Goal: Navigation & Orientation: Find specific page/section

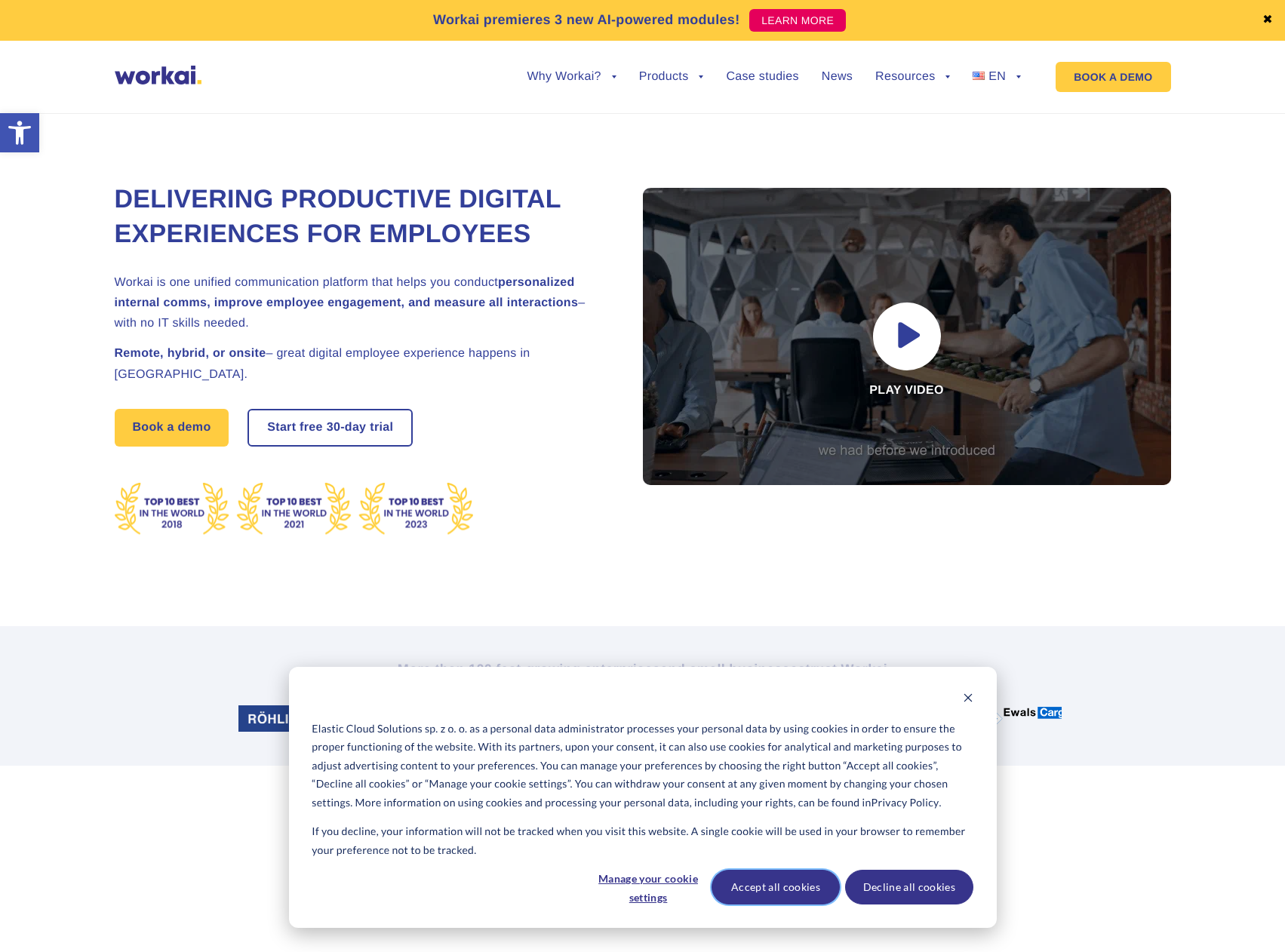
click at [759, 888] on button "Accept all cookies" at bounding box center [775, 887] width 128 height 34
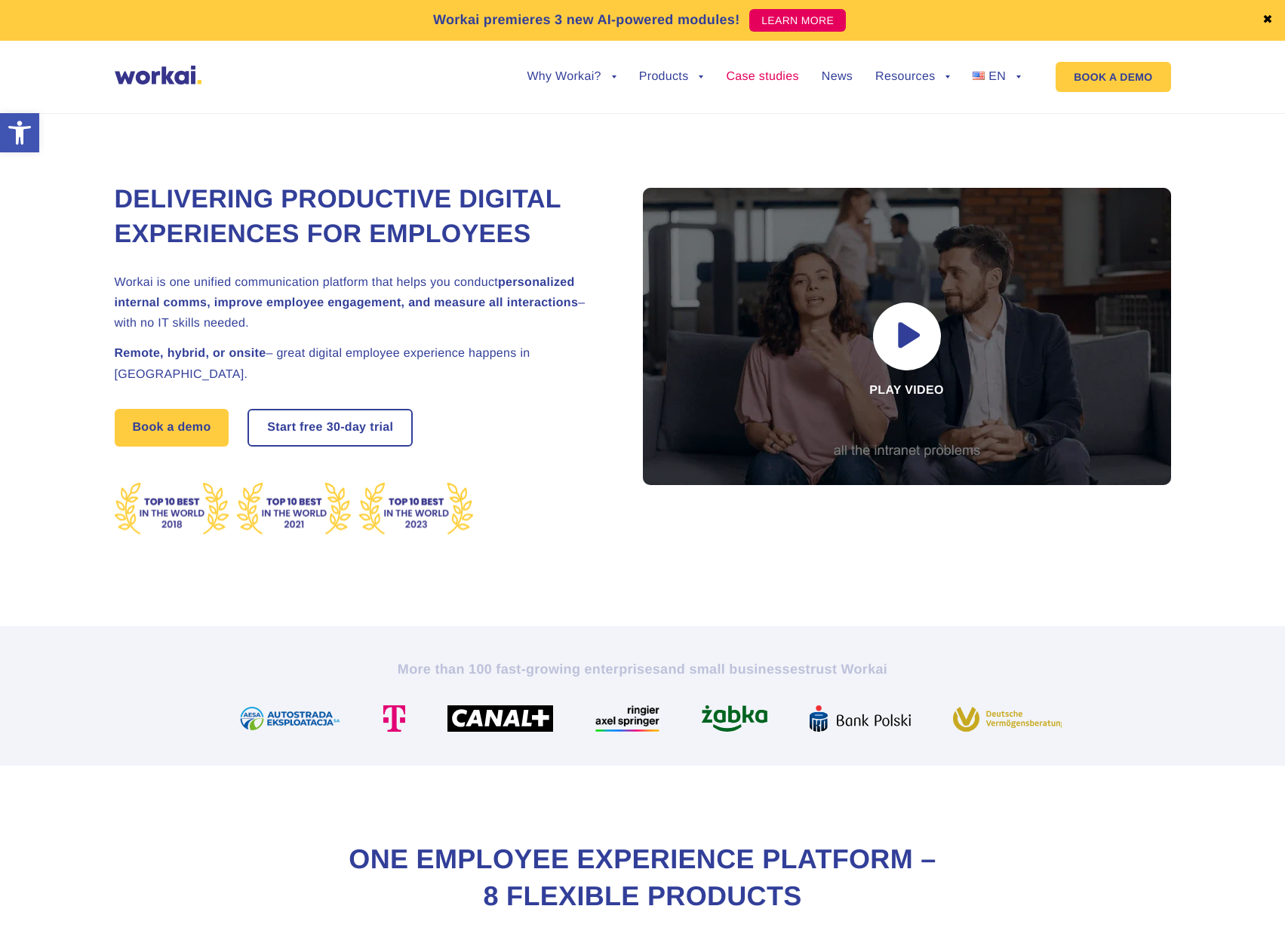
click at [784, 78] on link "Case studies" at bounding box center [762, 77] width 72 height 12
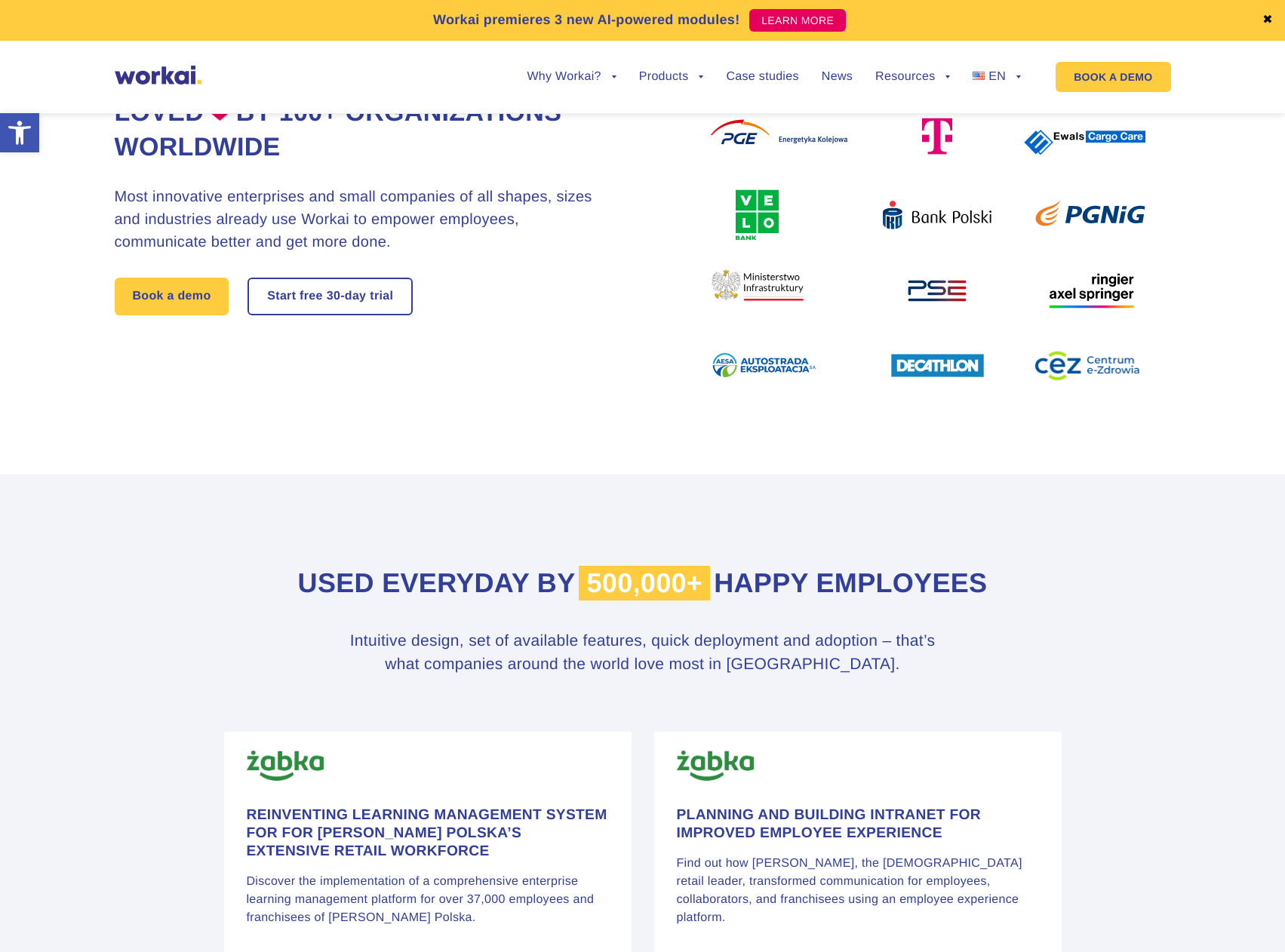
scroll to position [226, 0]
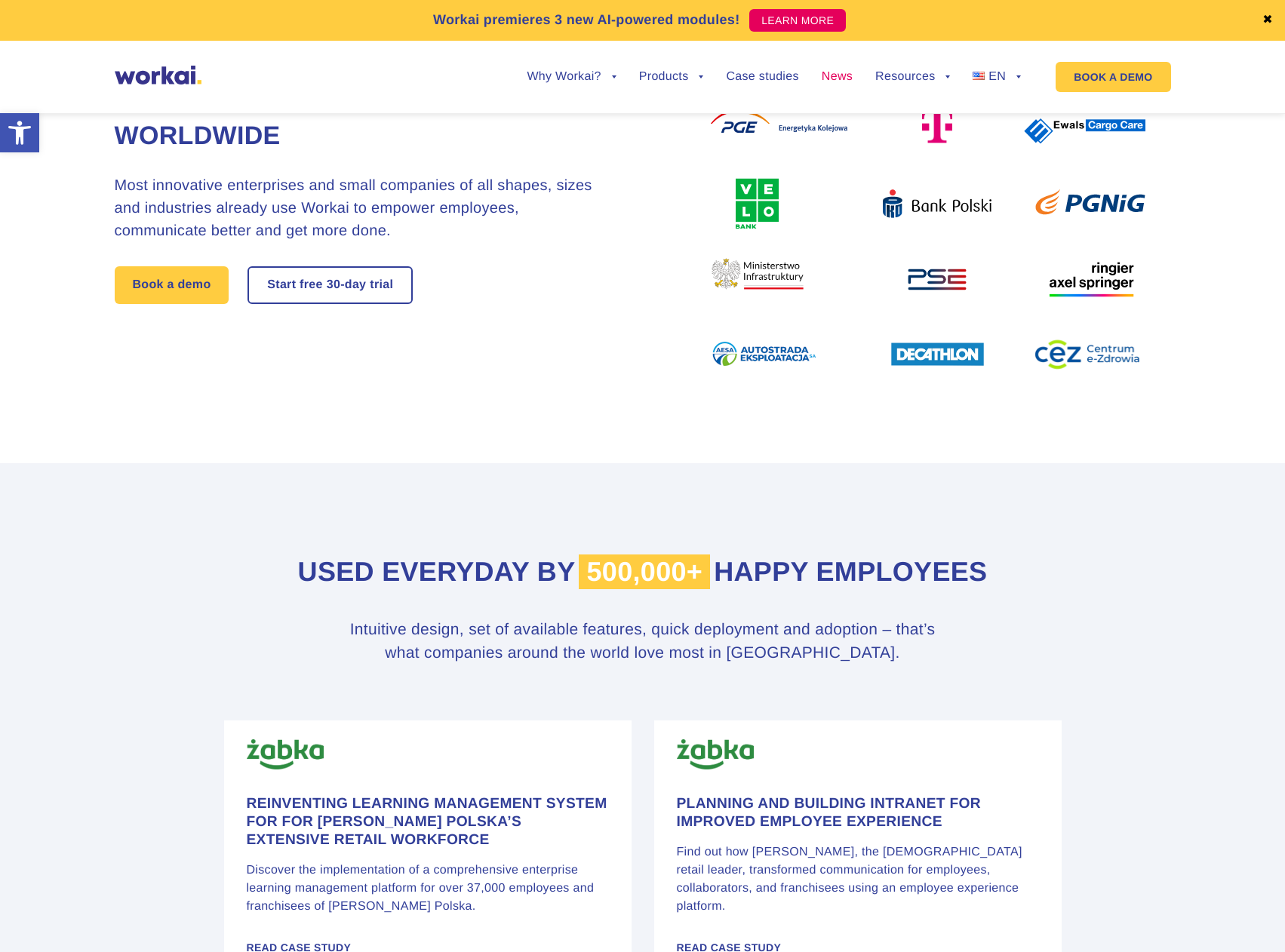
click at [843, 79] on link "News" at bounding box center [836, 77] width 31 height 12
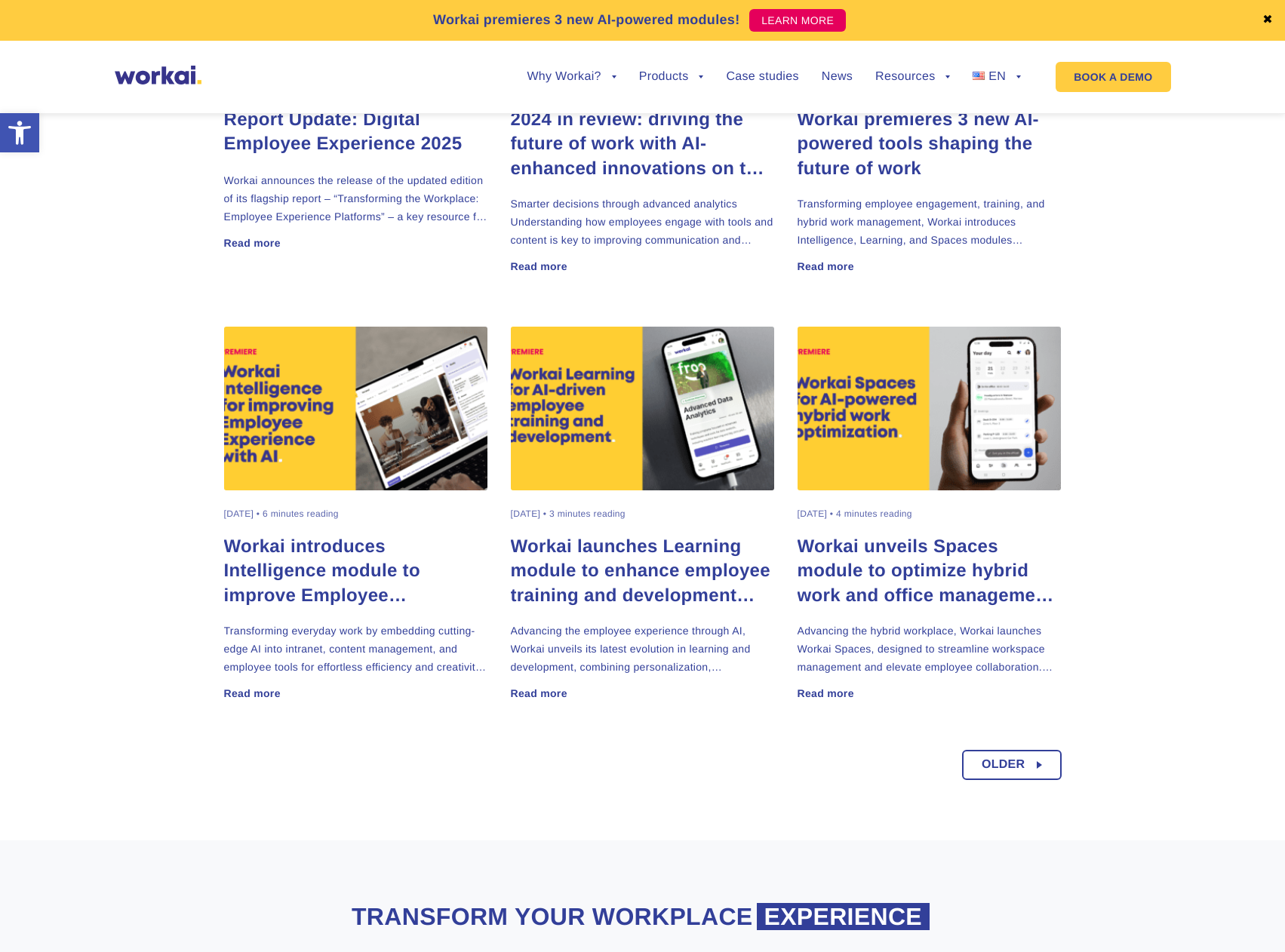
scroll to position [759, 0]
